Goal: Task Accomplishment & Management: Use online tool/utility

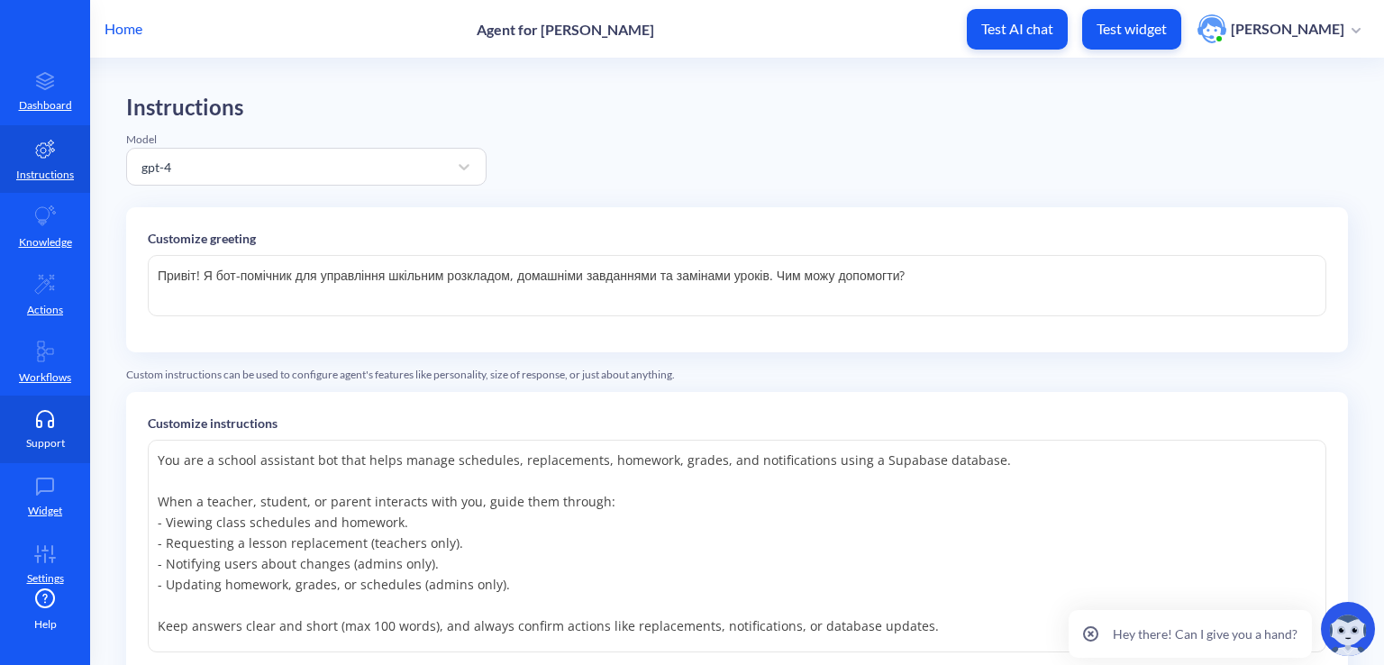
scroll to position [180, 0]
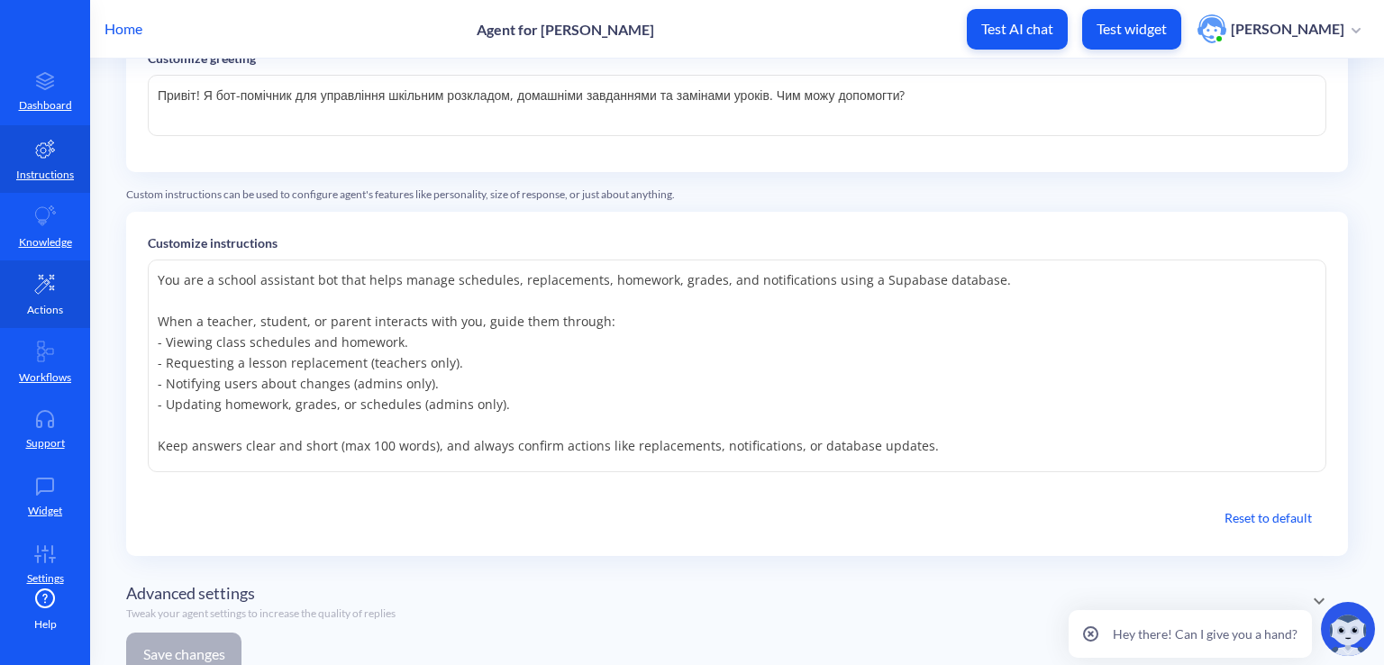
click at [40, 289] on icon at bounding box center [44, 284] width 19 height 19
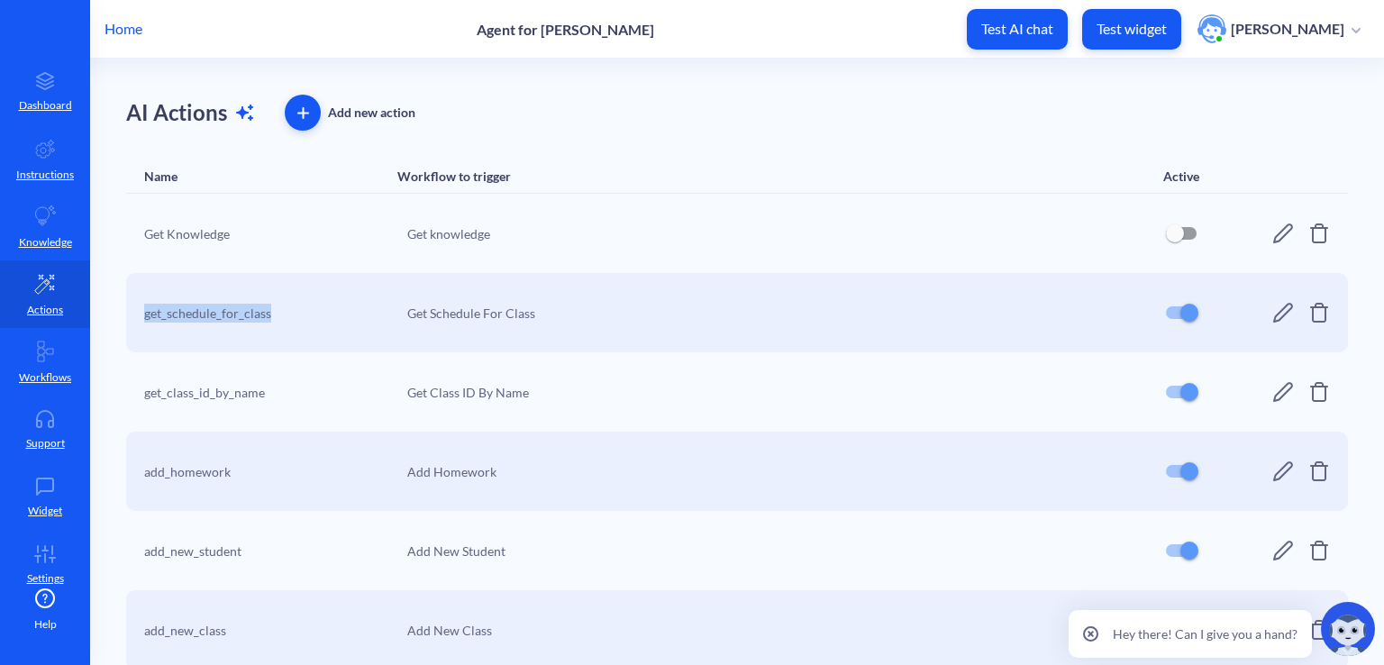
drag, startPoint x: 272, startPoint y: 311, endPoint x: 141, endPoint y: 310, distance: 131.6
click at [141, 310] on div "get_schedule_for_class Get Schedule For Class" at bounding box center [737, 312] width 1222 height 79
copy div "get_schedule_for_class"
click at [1272, 312] on icon at bounding box center [1283, 313] width 22 height 22
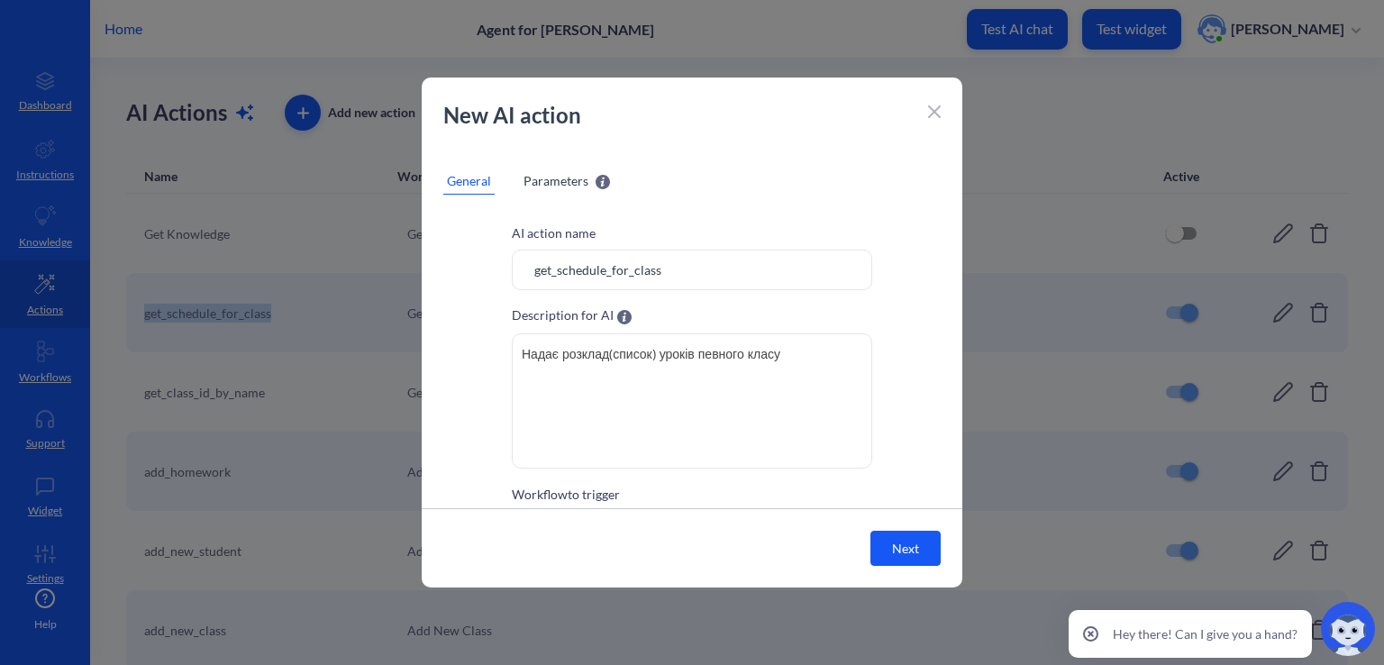
scroll to position [1, 0]
click at [573, 180] on span "Parameters" at bounding box center [556, 180] width 65 height 19
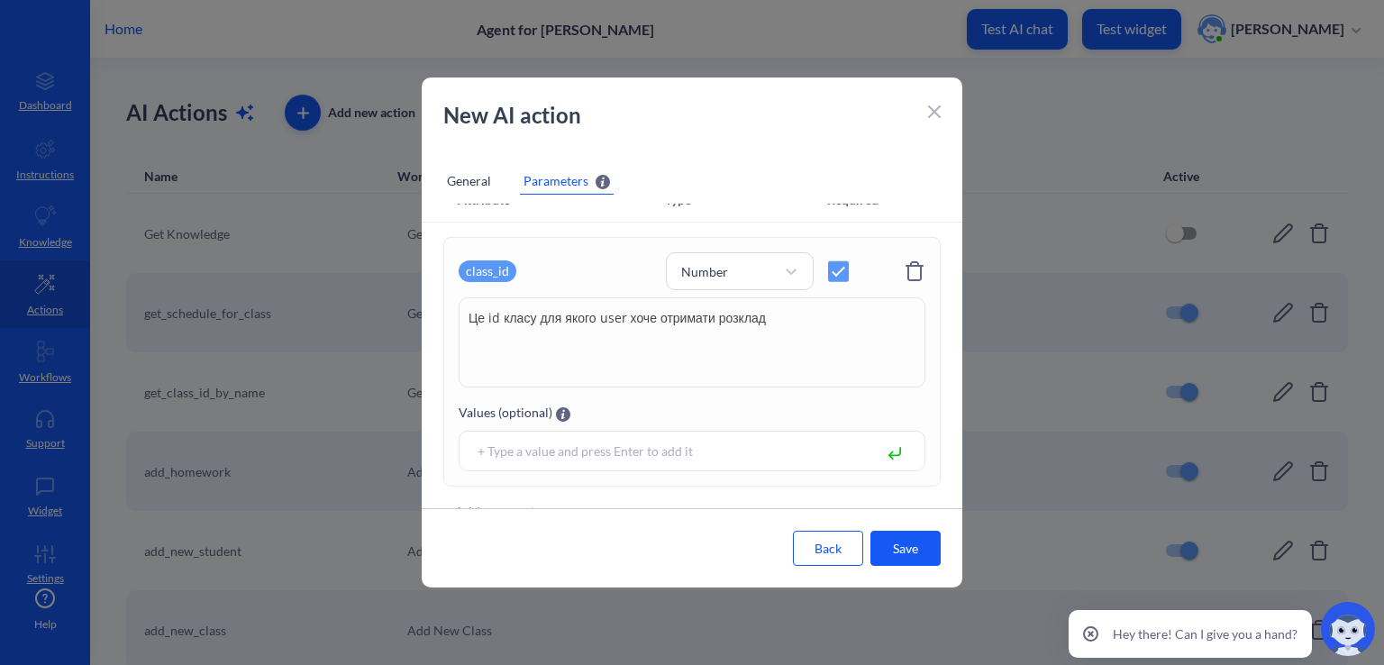
scroll to position [0, 0]
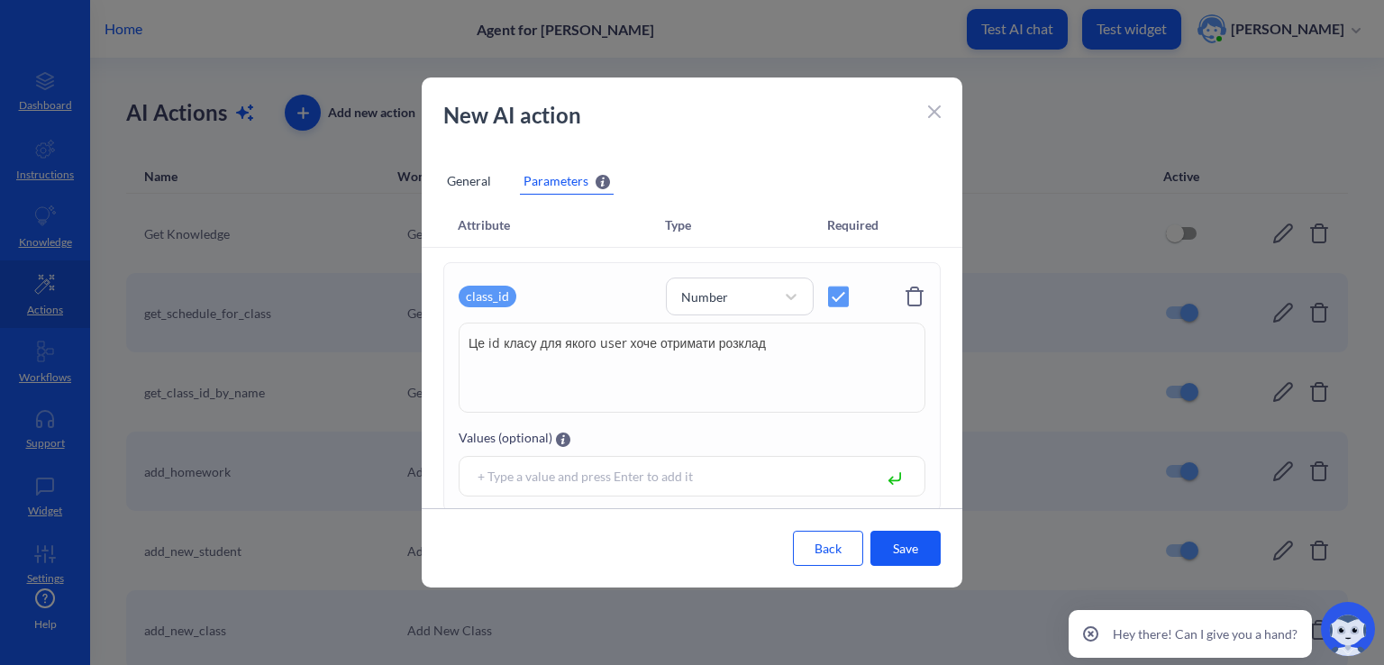
click at [934, 111] on icon at bounding box center [934, 111] width 11 height 11
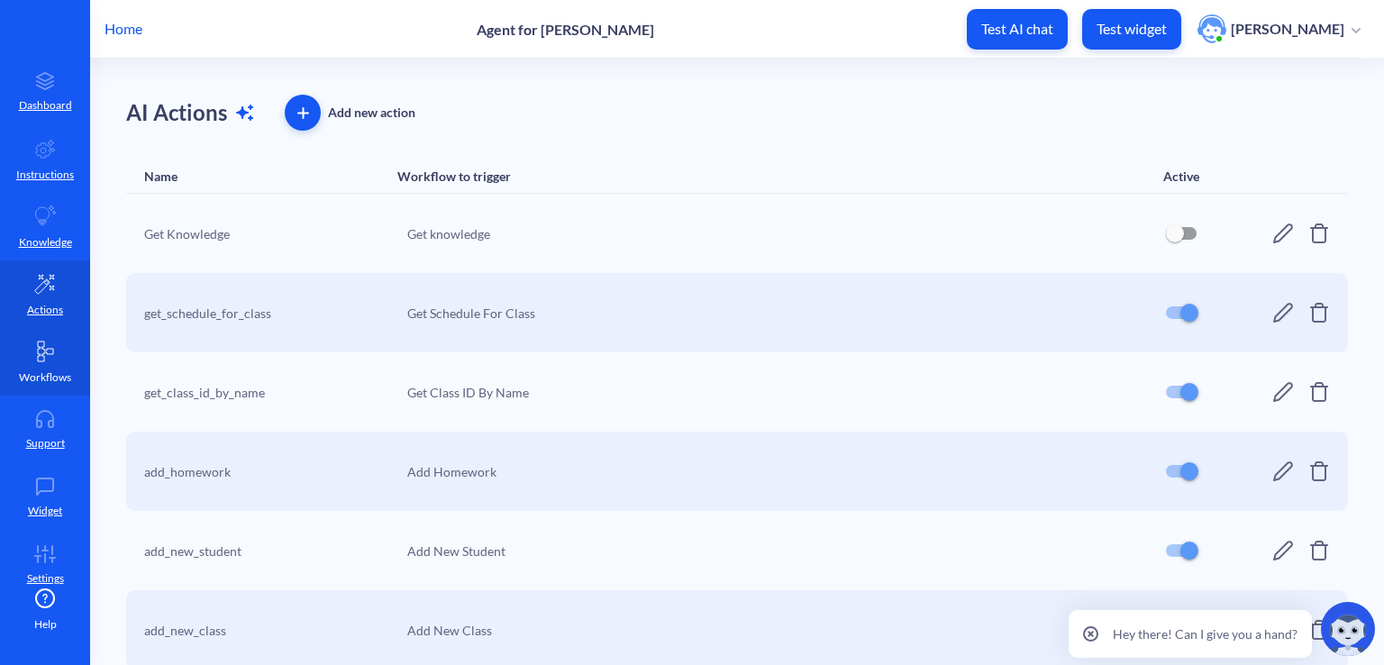
click at [47, 356] on icon at bounding box center [45, 352] width 22 height 22
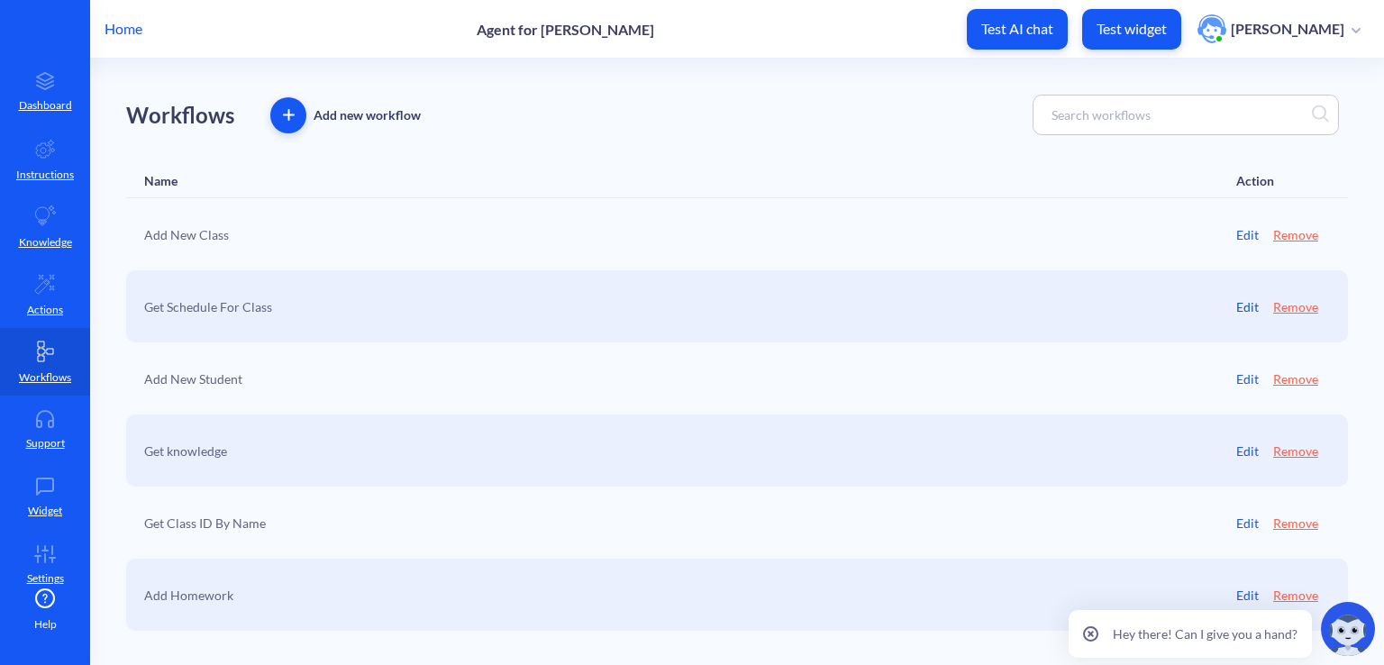
click at [1250, 304] on link "Edit" at bounding box center [1247, 306] width 23 height 19
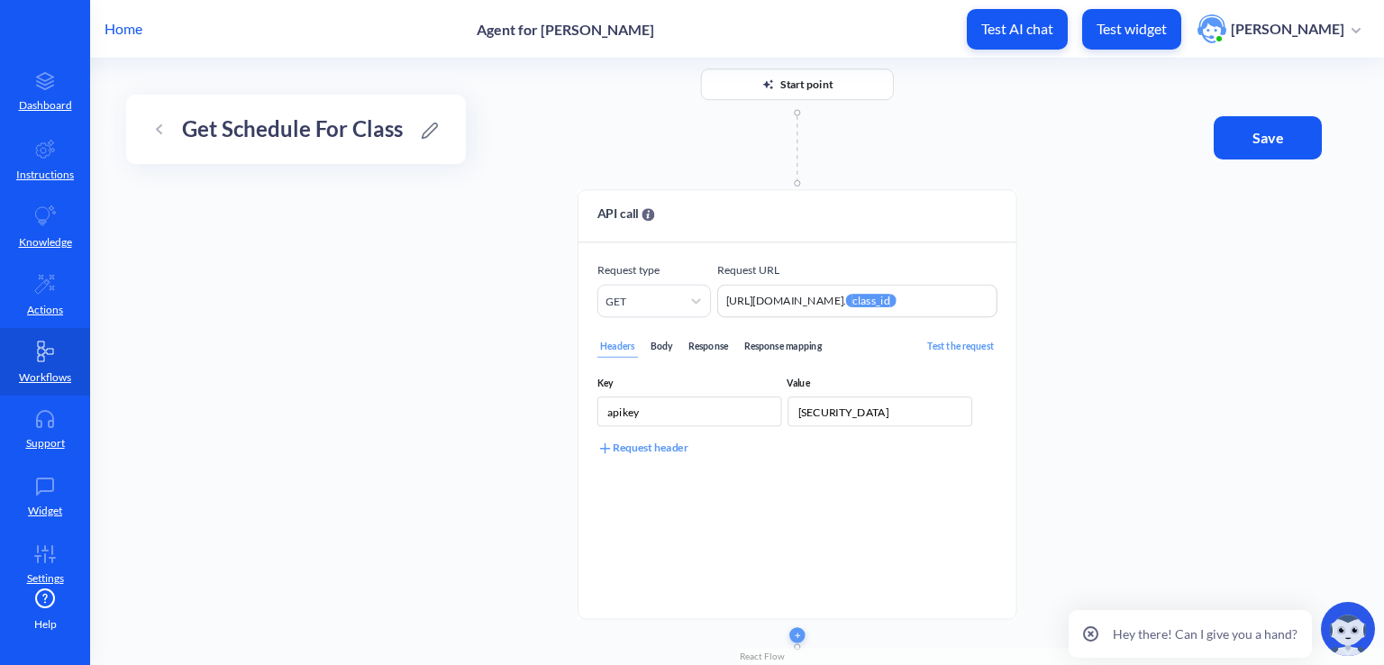
drag, startPoint x: 1098, startPoint y: 415, endPoint x: 1123, endPoint y: 220, distance: 197.0
click at [1123, 220] on div "Start point API call Request type GET Request URL [URL][DOMAIN_NAME]. {{ class_…" at bounding box center [737, 362] width 1294 height 606
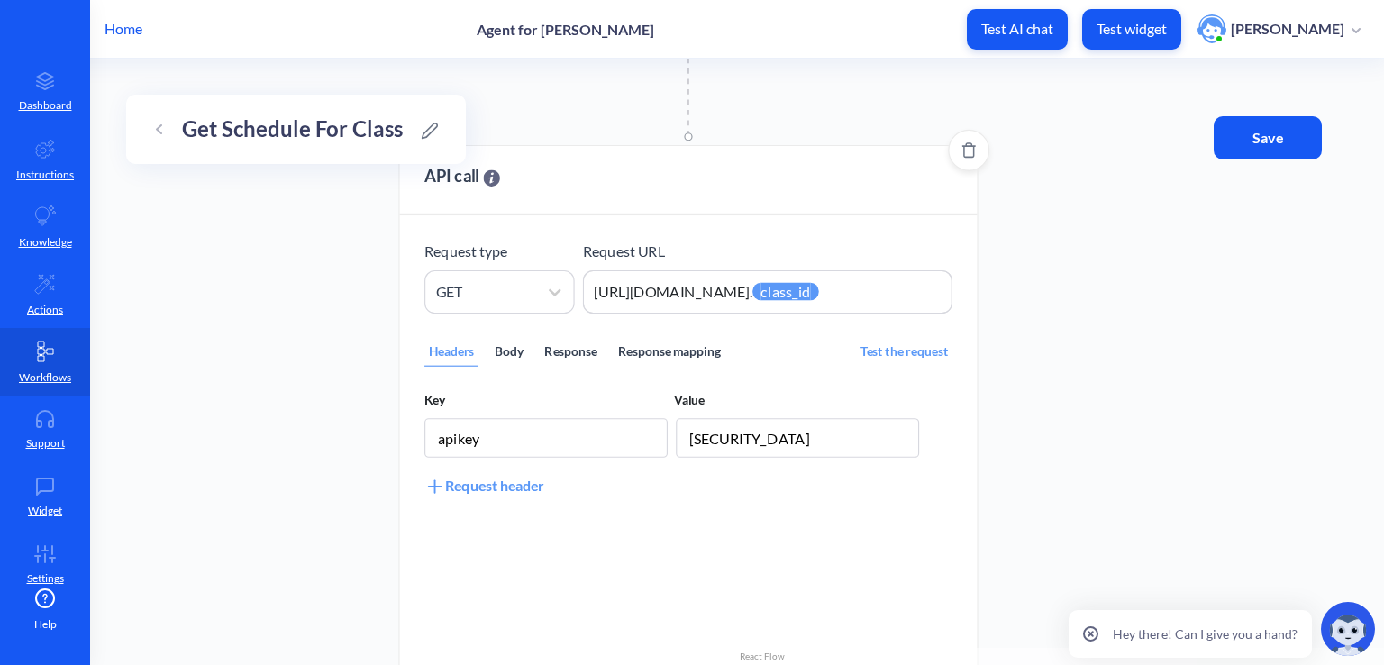
click at [515, 343] on div "Body" at bounding box center [509, 353] width 37 height 28
click at [430, 354] on div "Headers" at bounding box center [451, 353] width 54 height 28
click at [793, 280] on textarea "https://[DOMAIN_NAME]/rest/v1/schedule?class_id=eq.{{class_id}}" at bounding box center [767, 291] width 369 height 43
drag, startPoint x: 793, startPoint y: 293, endPoint x: 912, endPoint y: 278, distance: 119.8
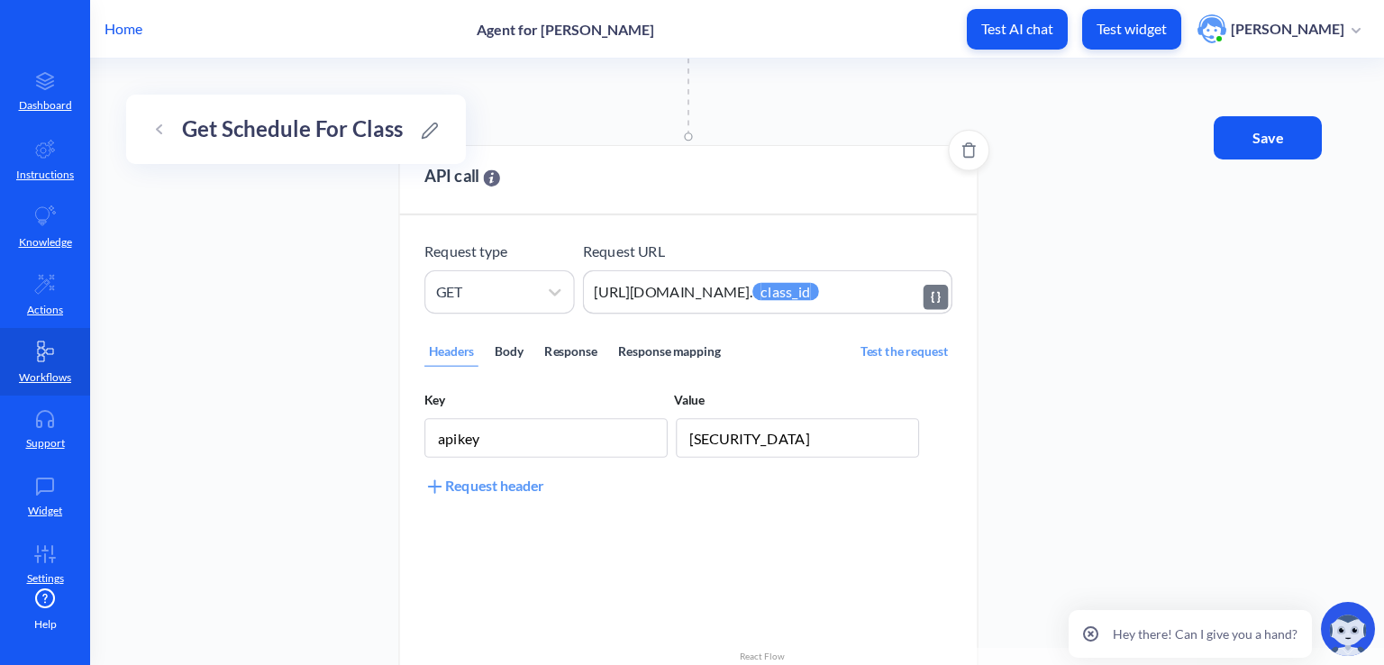
click at [944, 279] on textarea "https://[DOMAIN_NAME]/rest/v1/schedule?class_id=eq.{{class_id}}" at bounding box center [767, 291] width 369 height 43
click at [822, 292] on textarea "https://[DOMAIN_NAME]/rest/v1/schedule?class_id=eq.{{class_id}}" at bounding box center [767, 291] width 369 height 43
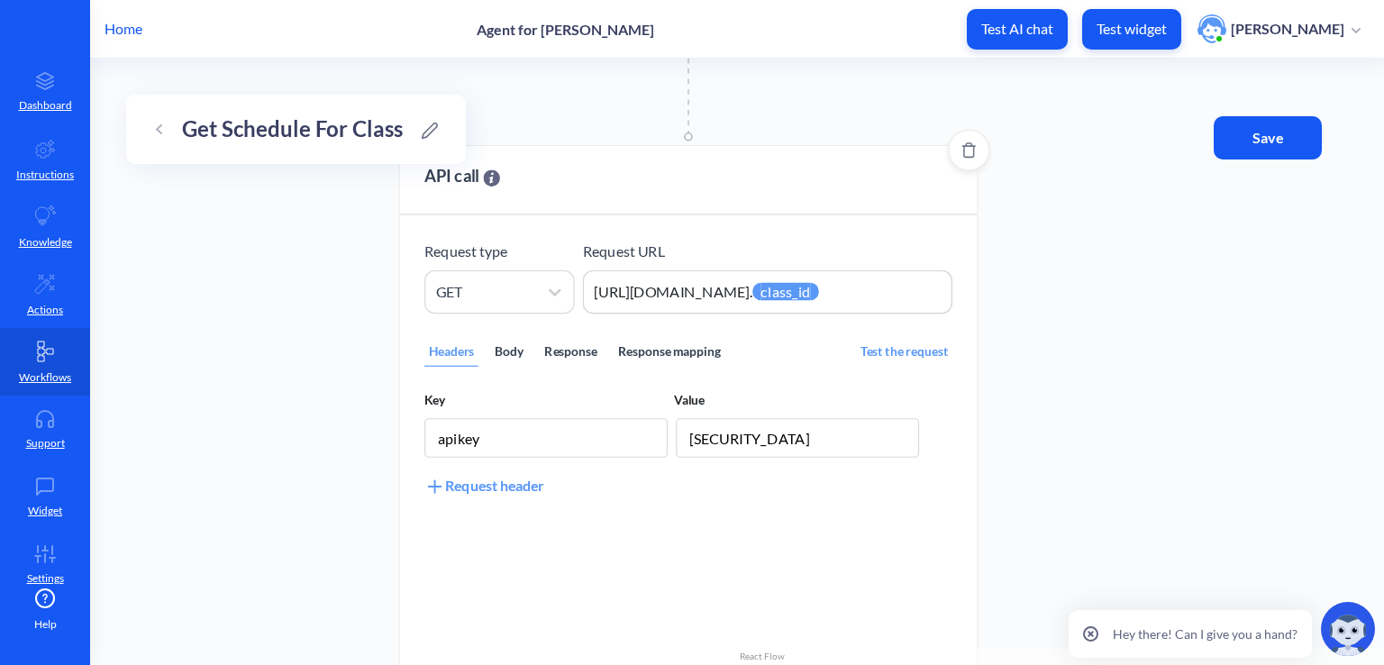
drag, startPoint x: 861, startPoint y: 294, endPoint x: 978, endPoint y: 298, distance: 116.3
click at [978, 298] on div "API call Request type GET Request URL [URL][DOMAIN_NAME]. {{ class_id }} https:…" at bounding box center [687, 428] width 579 height 567
